Goal: Information Seeking & Learning: Check status

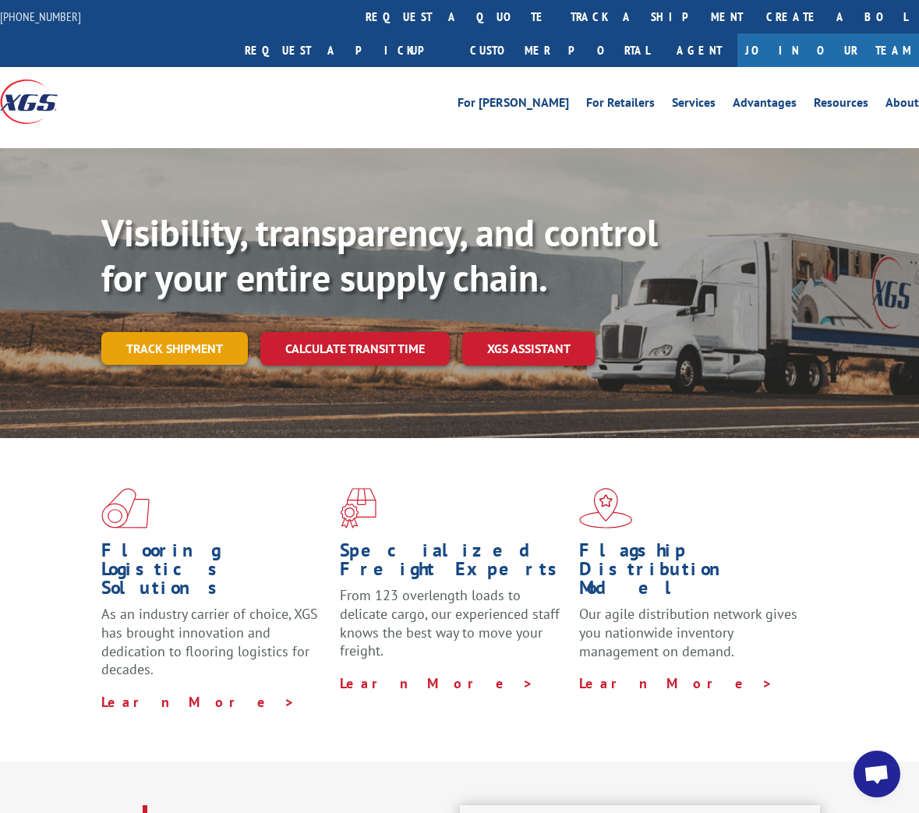
click at [183, 332] on link "Track shipment" at bounding box center [174, 348] width 147 height 33
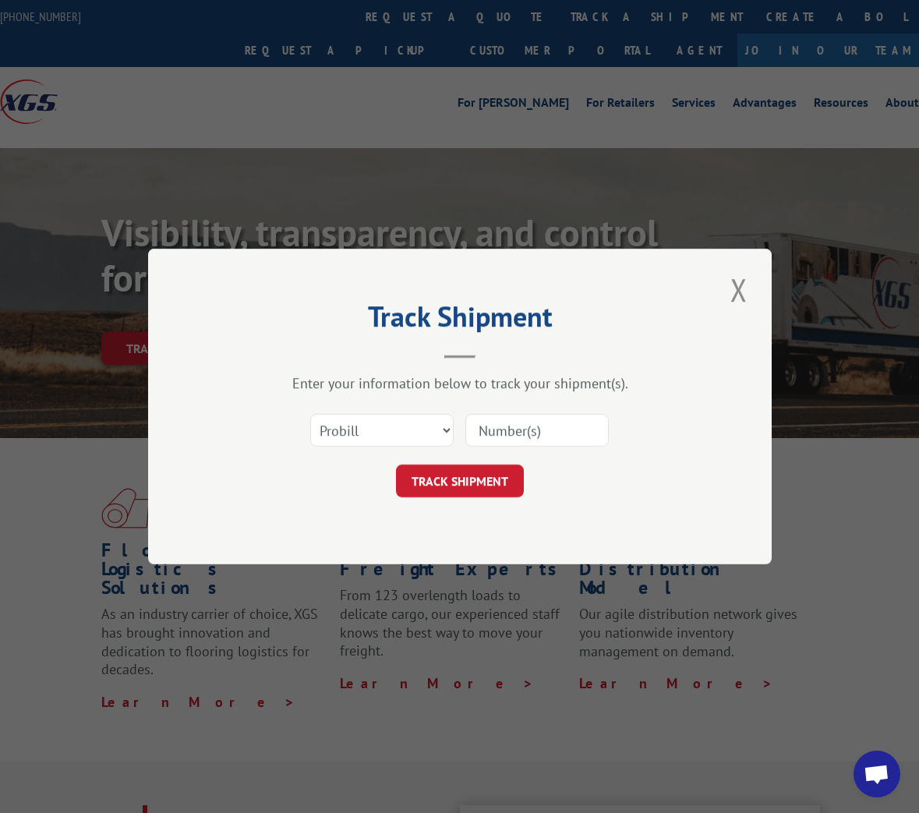
click at [533, 410] on div "Select category... Probill BOL PO" at bounding box center [460, 430] width 468 height 51
click at [540, 428] on input at bounding box center [536, 430] width 143 height 33
paste input "95725544"
type input "95725544"
select select "po"
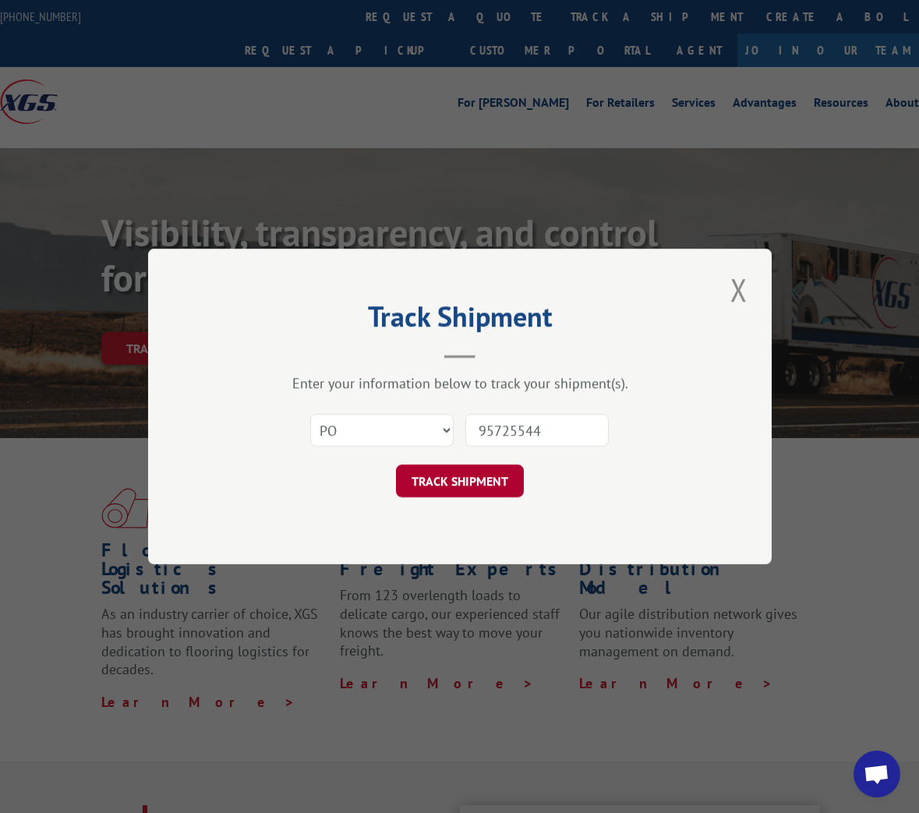
click at [412, 485] on button "TRACK SHIPMENT" at bounding box center [460, 481] width 128 height 33
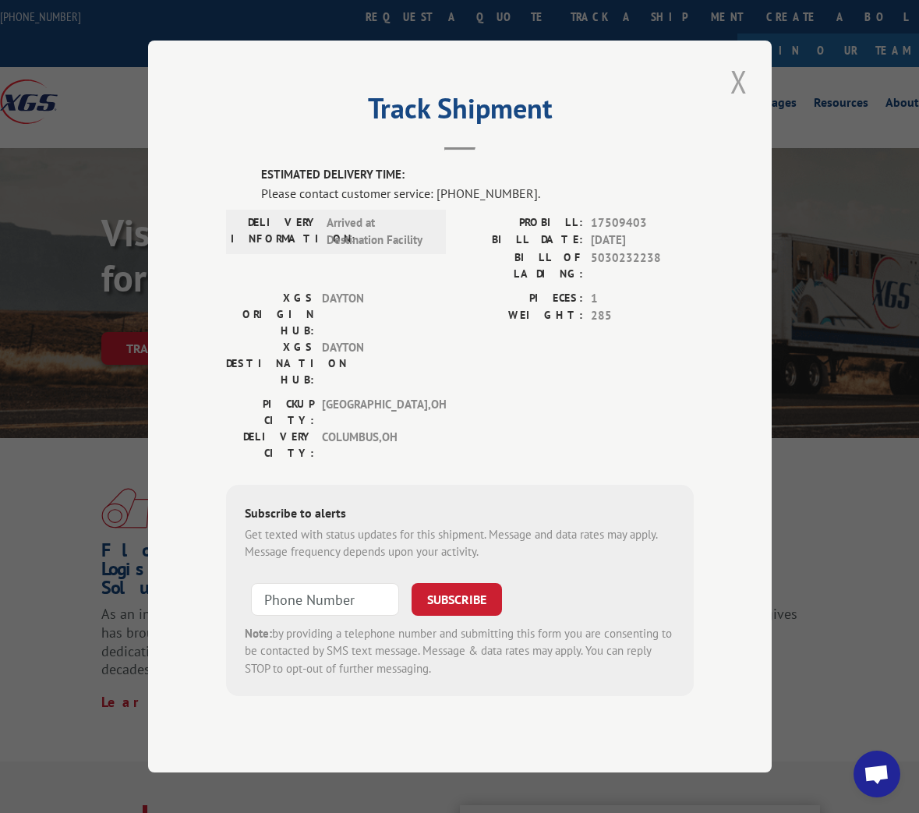
click at [734, 103] on button "Close modal" at bounding box center [739, 81] width 27 height 43
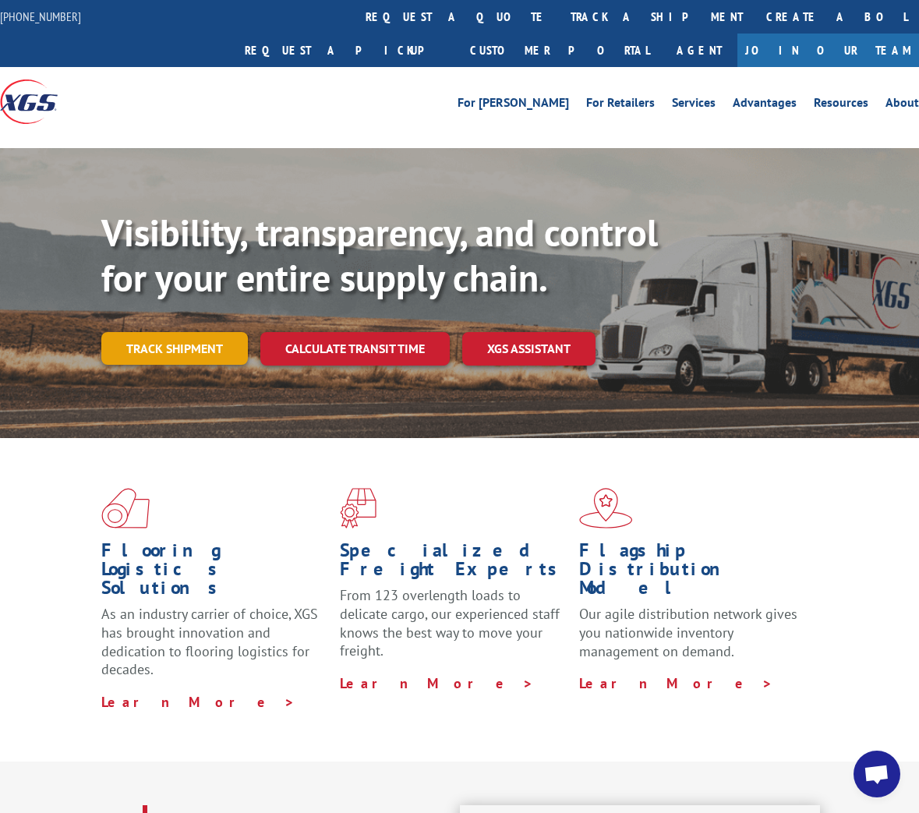
click at [171, 332] on link "Track shipment" at bounding box center [174, 348] width 147 height 33
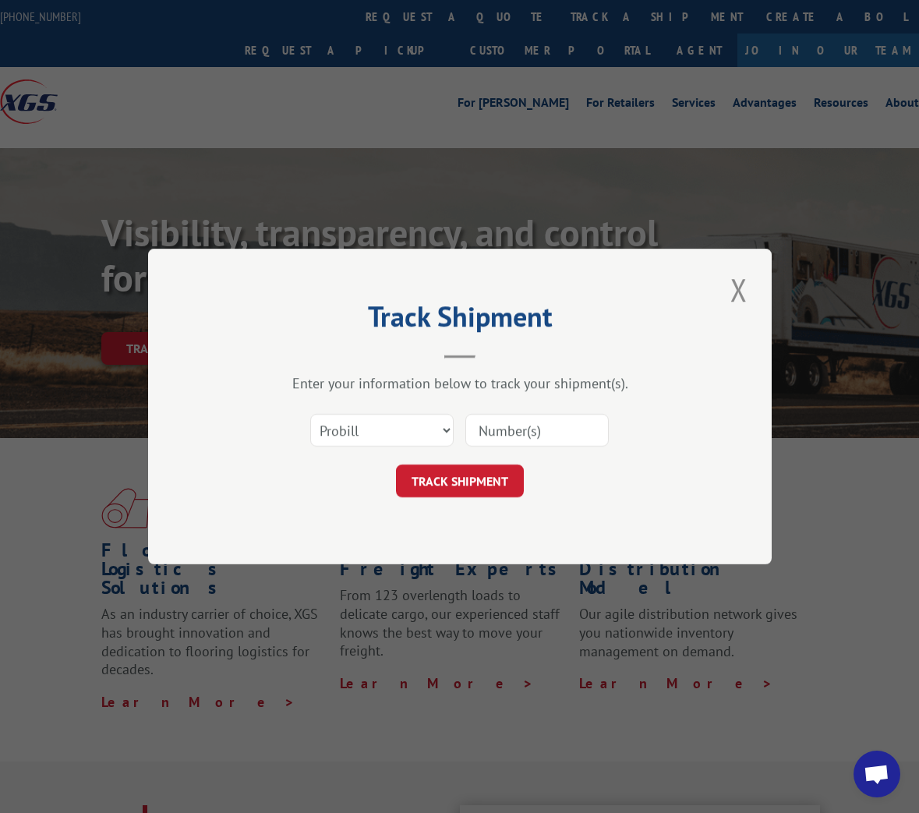
click at [528, 431] on input at bounding box center [536, 430] width 143 height 33
paste input "95725544"
type input "95725544"
click at [465, 484] on button "TRACK SHIPMENT" at bounding box center [460, 481] width 128 height 33
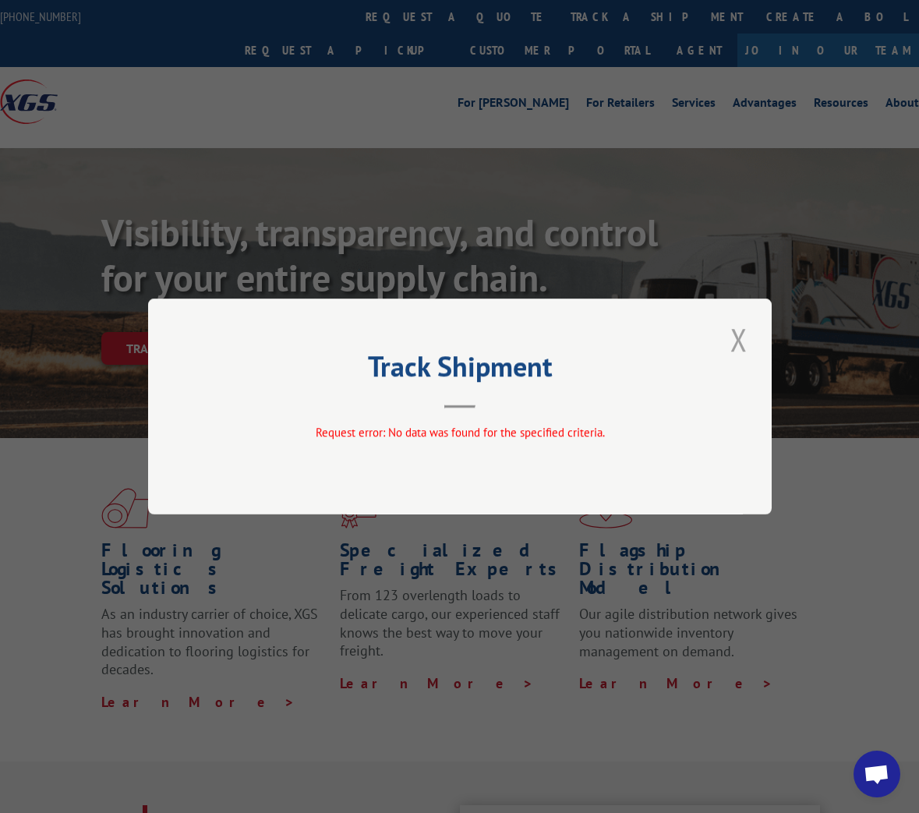
click at [739, 336] on button "Close modal" at bounding box center [739, 339] width 27 height 43
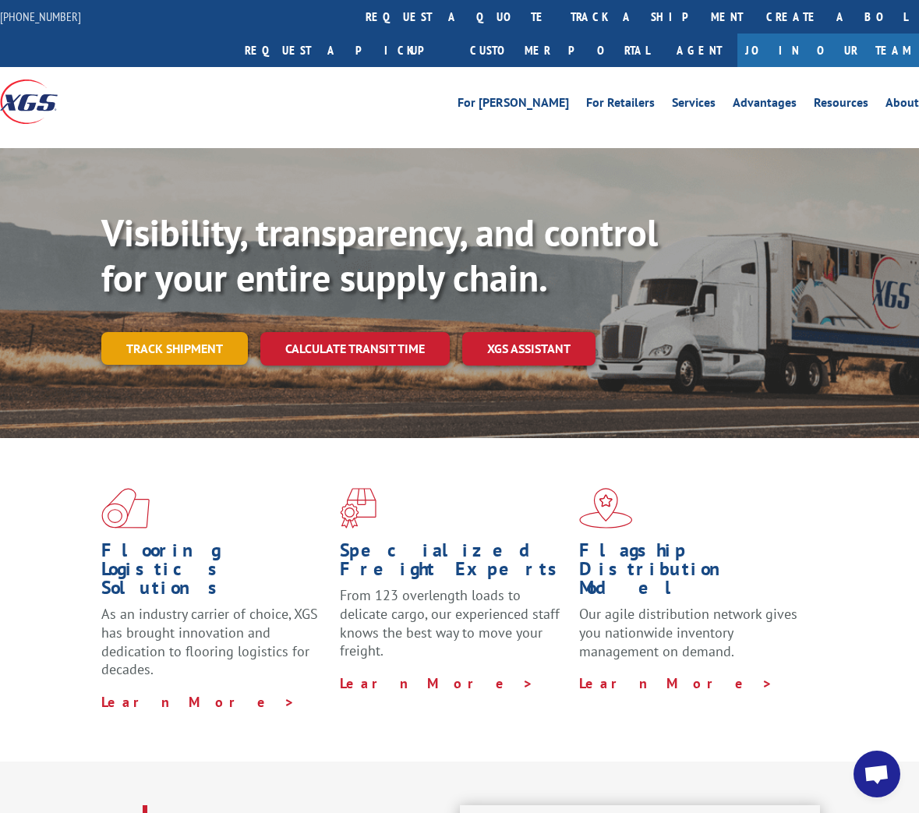
click at [166, 332] on link "Track shipment" at bounding box center [174, 348] width 147 height 33
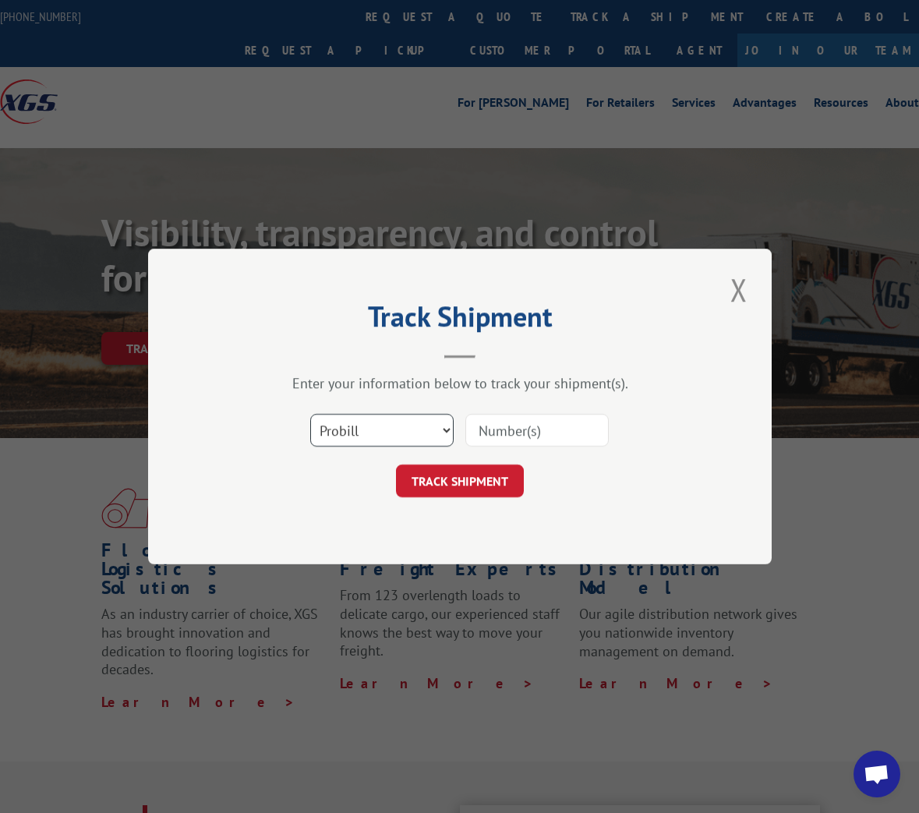
select select "bol"
click at [547, 438] on input at bounding box center [536, 430] width 143 height 33
paste input "95725544"
type input "95725544"
click at [487, 485] on button "TRACK SHIPMENT" at bounding box center [460, 481] width 128 height 33
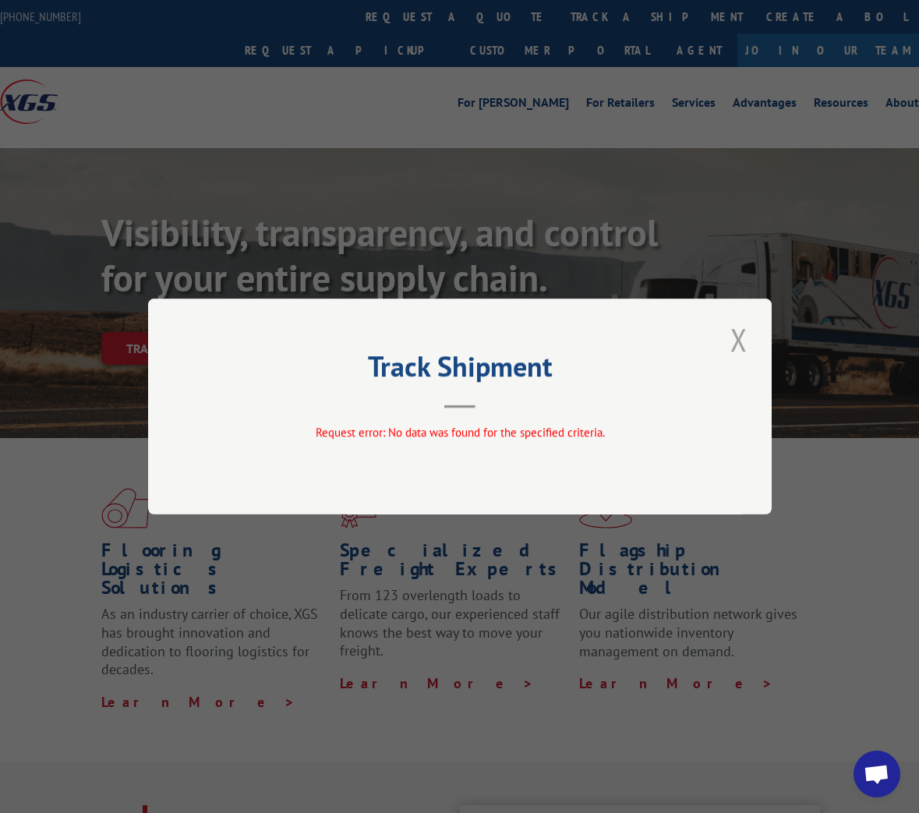
click at [733, 344] on button "Close modal" at bounding box center [739, 339] width 27 height 43
